Goal: Information Seeking & Learning: Find contact information

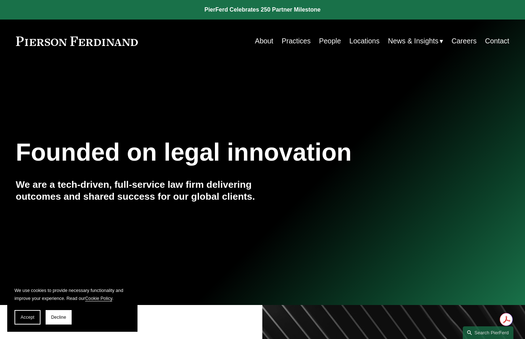
click at [326, 43] on link "People" at bounding box center [330, 41] width 22 height 14
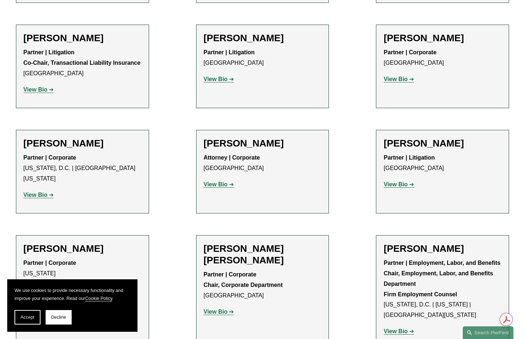
scroll to position [2749, 0]
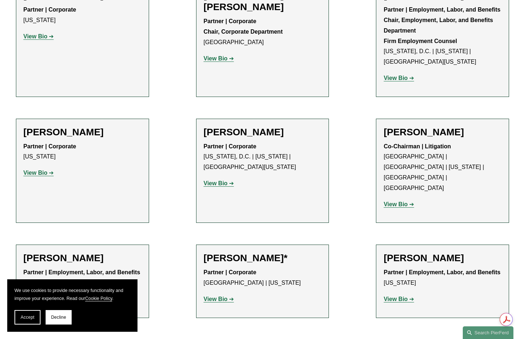
click at [397, 201] on strong "View Bio" at bounding box center [395, 204] width 24 height 6
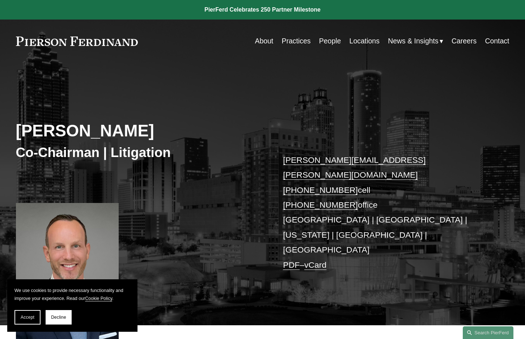
click at [360, 43] on link "Locations" at bounding box center [364, 41] width 30 height 14
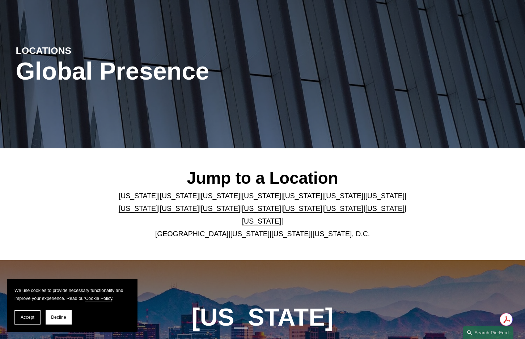
scroll to position [72, 0]
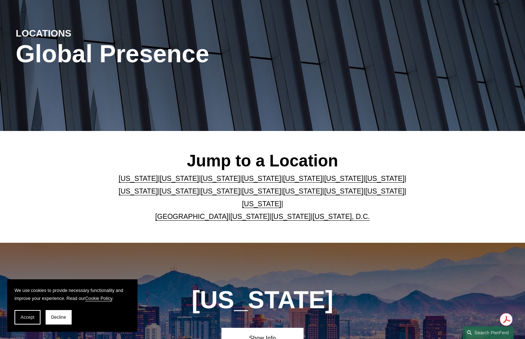
click at [279, 21] on div "LOCATIONS Global Presence" at bounding box center [262, 61] width 525 height 106
click at [151, 180] on link "[US_STATE]" at bounding box center [138, 178] width 39 height 8
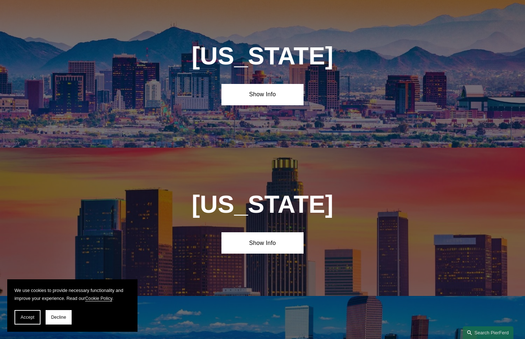
scroll to position [317, 0]
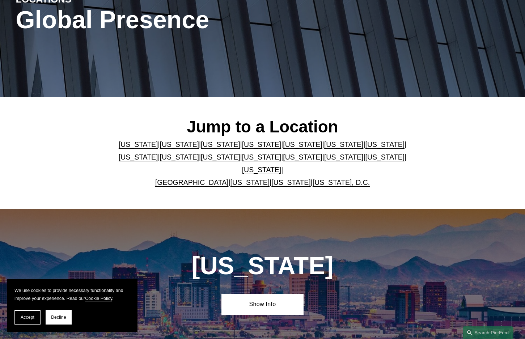
scroll to position [72, 0]
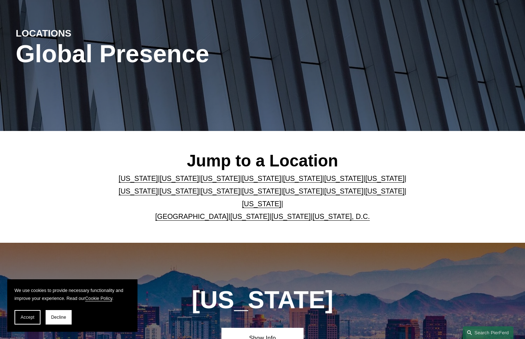
click at [153, 181] on link "[US_STATE]" at bounding box center [138, 178] width 39 height 8
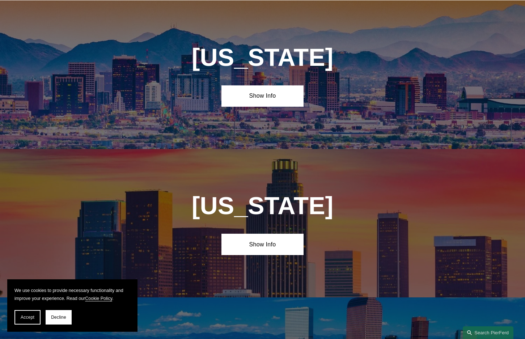
scroll to position [317, 0]
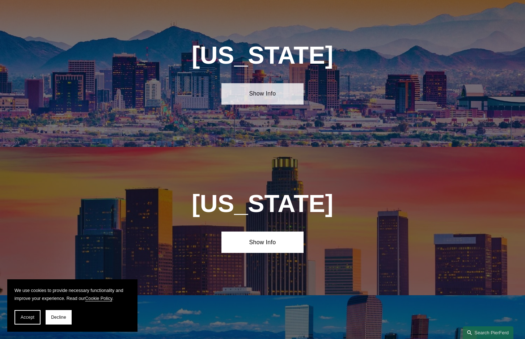
click at [263, 98] on link "Show Info" at bounding box center [262, 93] width 82 height 21
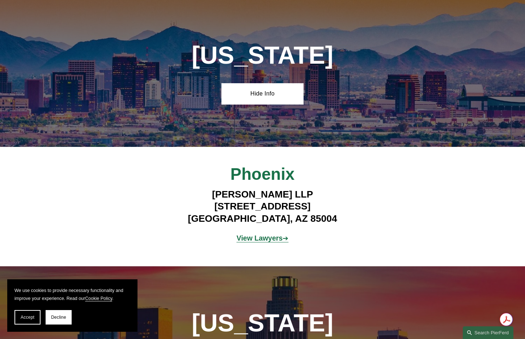
click at [264, 242] on strong "View Lawyers" at bounding box center [260, 238] width 46 height 8
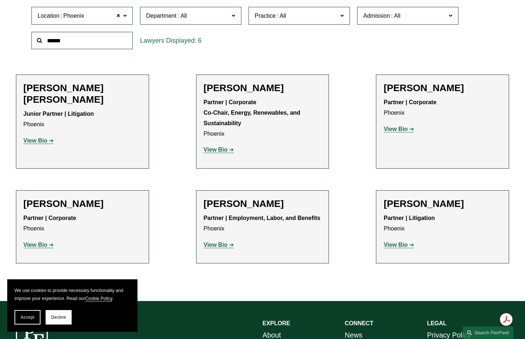
scroll to position [289, 0]
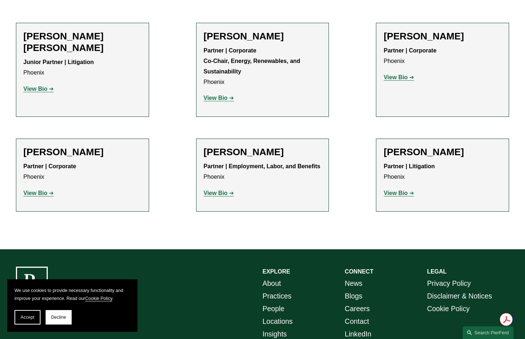
click at [220, 195] on strong "View Bio" at bounding box center [216, 193] width 24 height 6
drag, startPoint x: 209, startPoint y: 99, endPoint x: 213, endPoint y: 98, distance: 4.5
click at [209, 99] on strong "View Bio" at bounding box center [216, 98] width 24 height 6
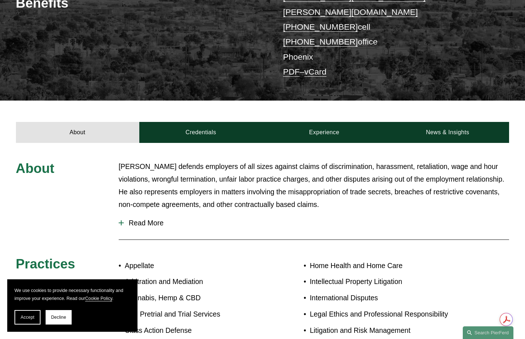
scroll to position [181, 0]
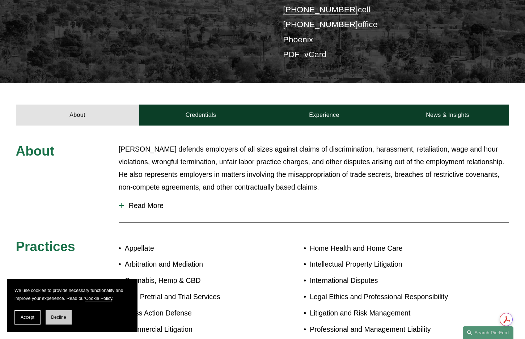
click at [57, 319] on span "Decline" at bounding box center [58, 317] width 15 height 5
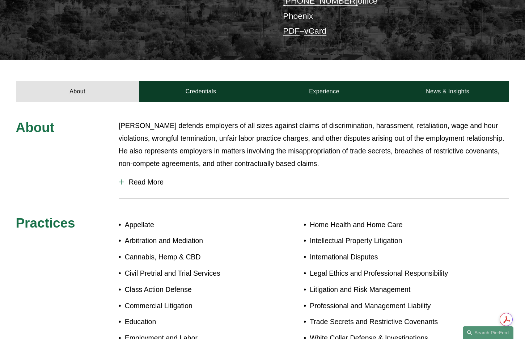
scroll to position [217, 0]
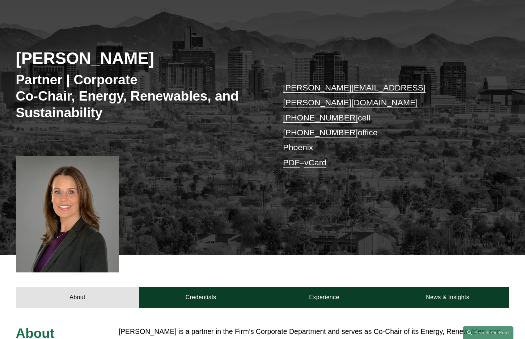
scroll to position [109, 0]
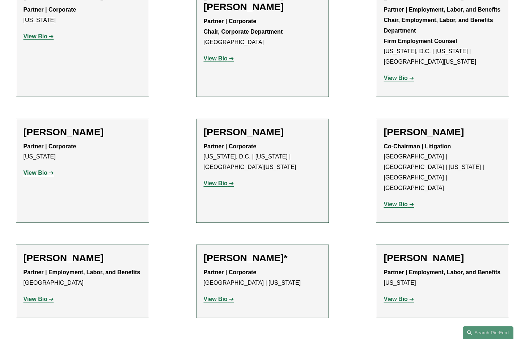
scroll to position [2713, 0]
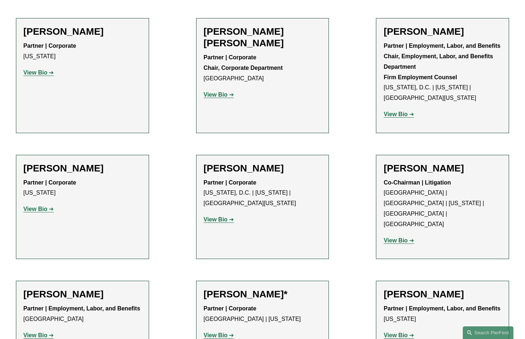
click at [399, 237] on strong "View Bio" at bounding box center [395, 240] width 24 height 6
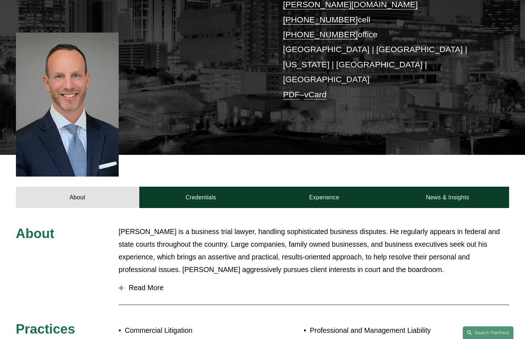
scroll to position [181, 0]
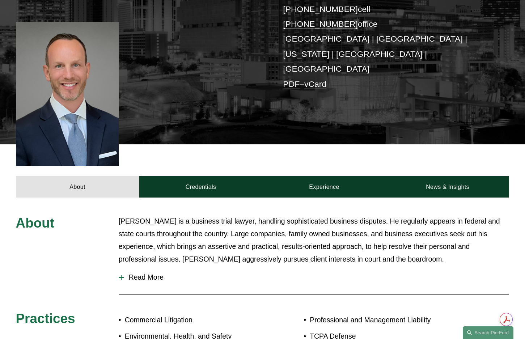
click at [132, 273] on span "Read More" at bounding box center [317, 277] width 386 height 8
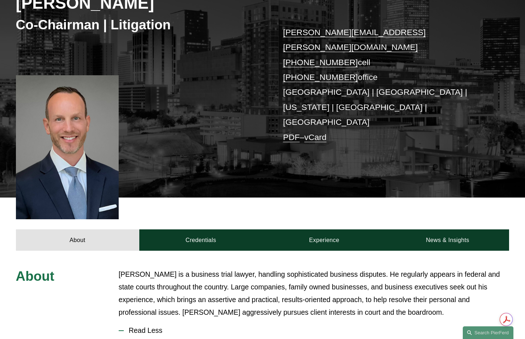
scroll to position [36, 0]
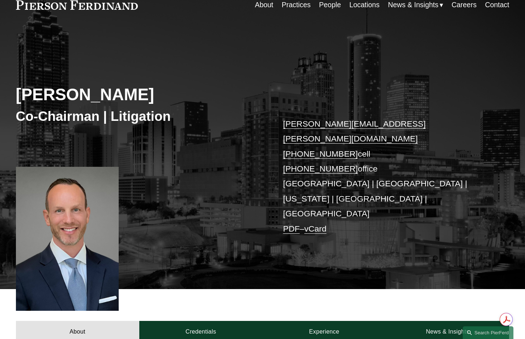
drag, startPoint x: 16, startPoint y: 92, endPoint x: 169, endPoint y: 88, distance: 152.4
click at [169, 88] on h2 "[PERSON_NAME]" at bounding box center [139, 95] width 247 height 20
copy h2 "[PERSON_NAME]"
